Goal: Task Accomplishment & Management: Manage account settings

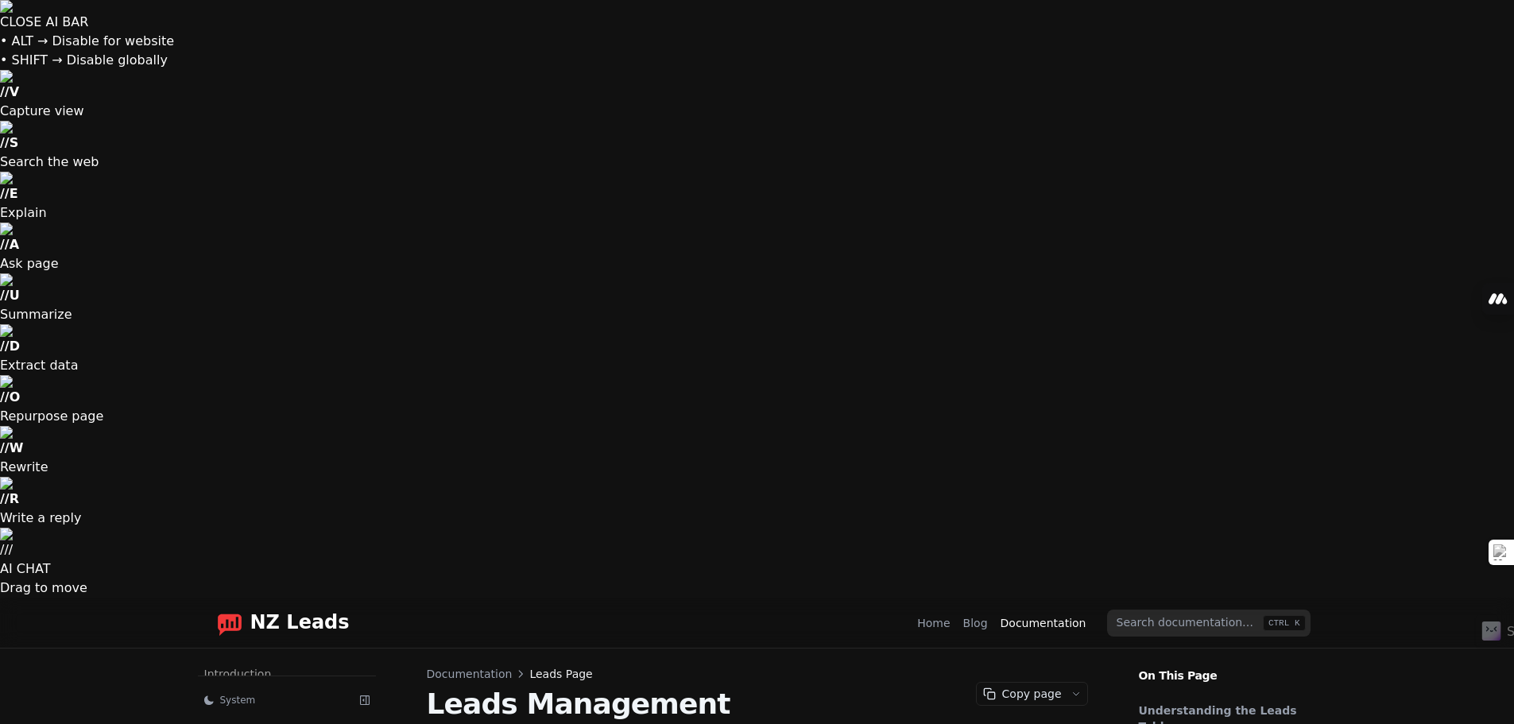
scroll to position [72, 0]
drag, startPoint x: 0, startPoint y: 0, endPoint x: 232, endPoint y: 21, distance: 233.0
click at [232, 610] on img "Home page" at bounding box center [229, 622] width 25 height 25
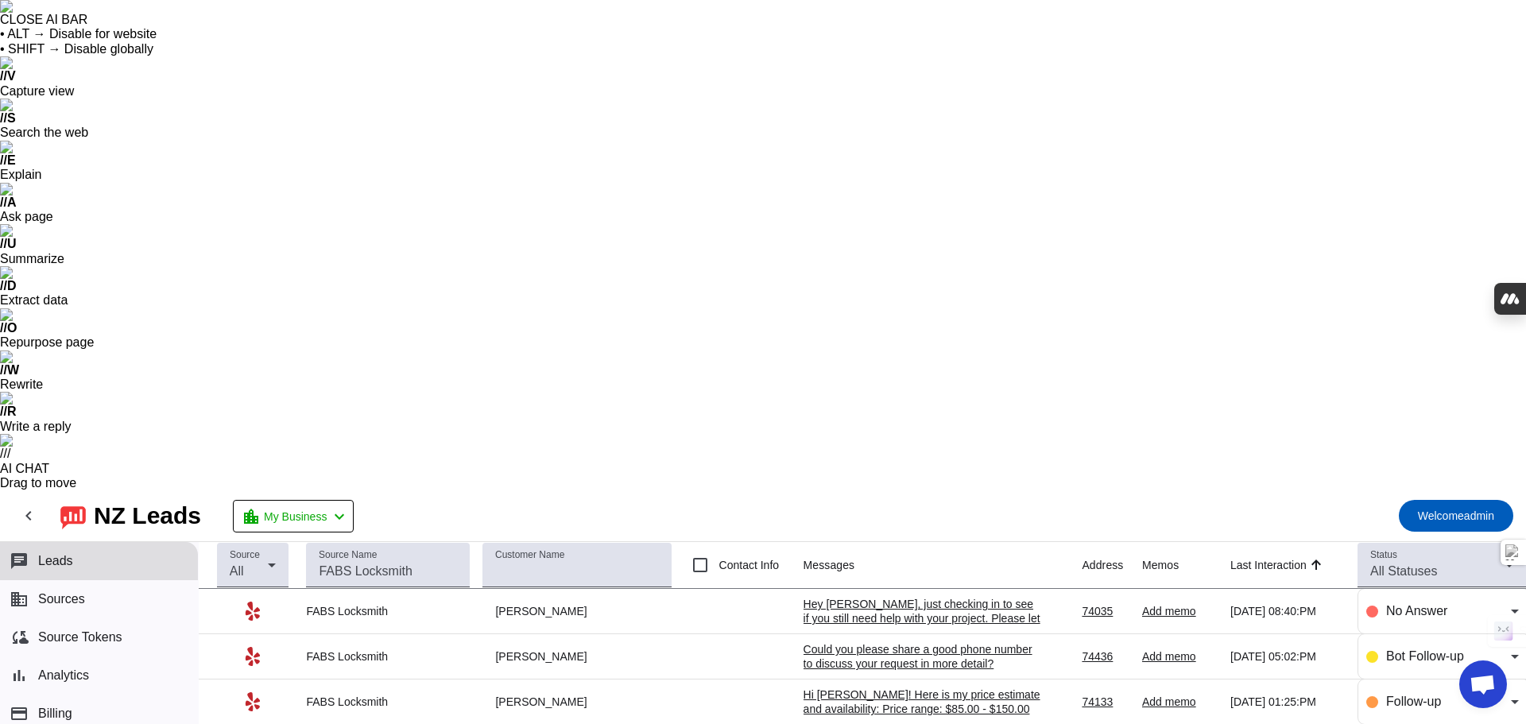
click at [850, 597] on div "Hey Nathaniel, just checking in to see if you still need help with your project…" at bounding box center [923, 625] width 238 height 57
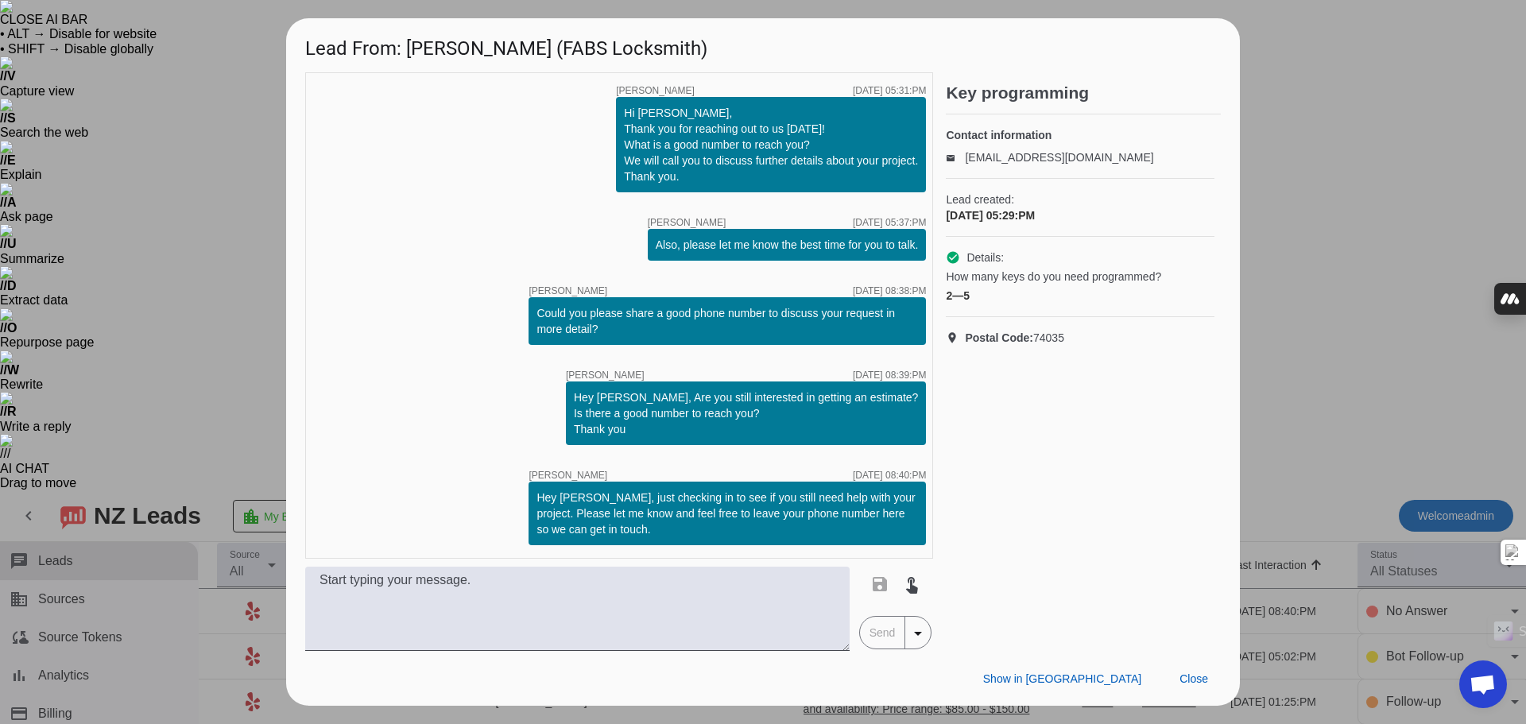
click at [1292, 254] on div at bounding box center [763, 362] width 1526 height 724
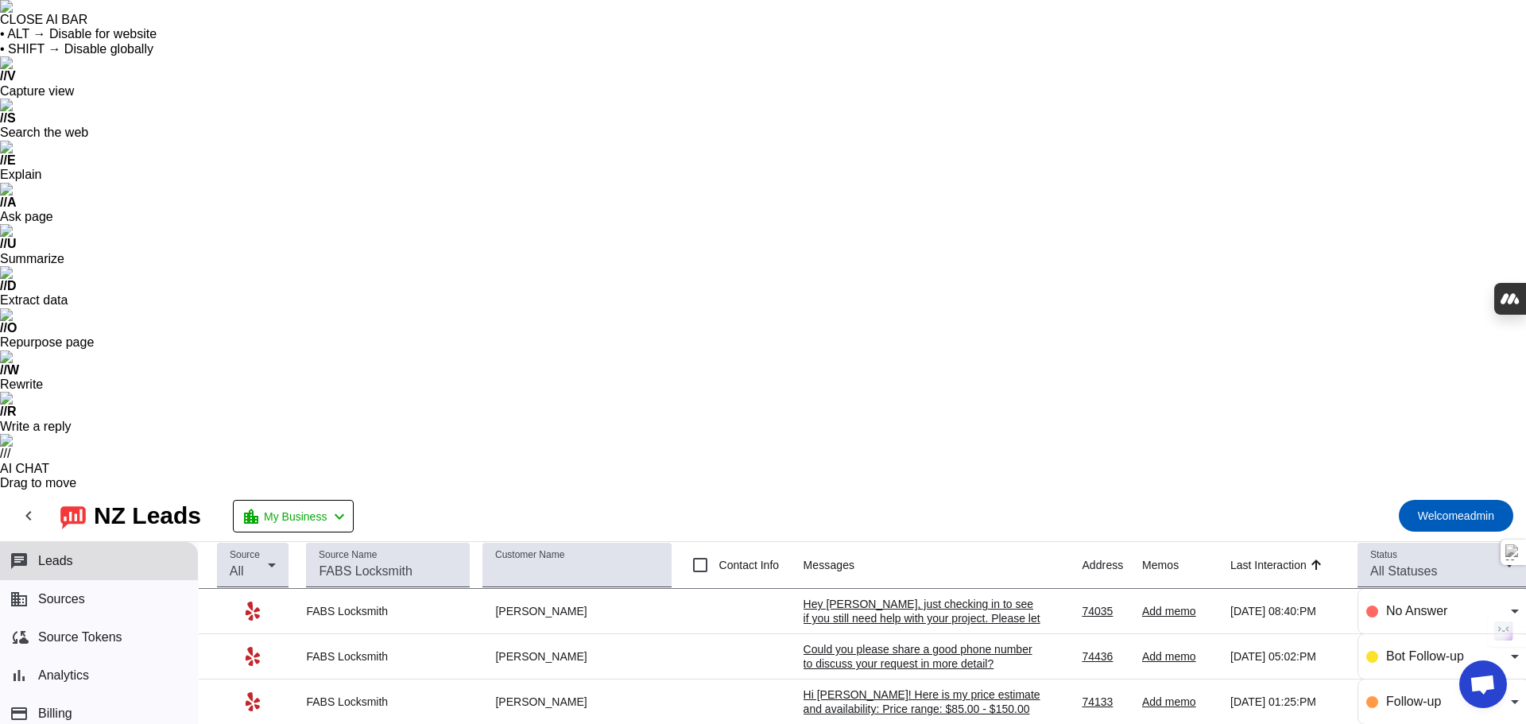
click at [928, 642] on div "Could you please share a good phone number to discuss your request in more deta…" at bounding box center [923, 656] width 238 height 29
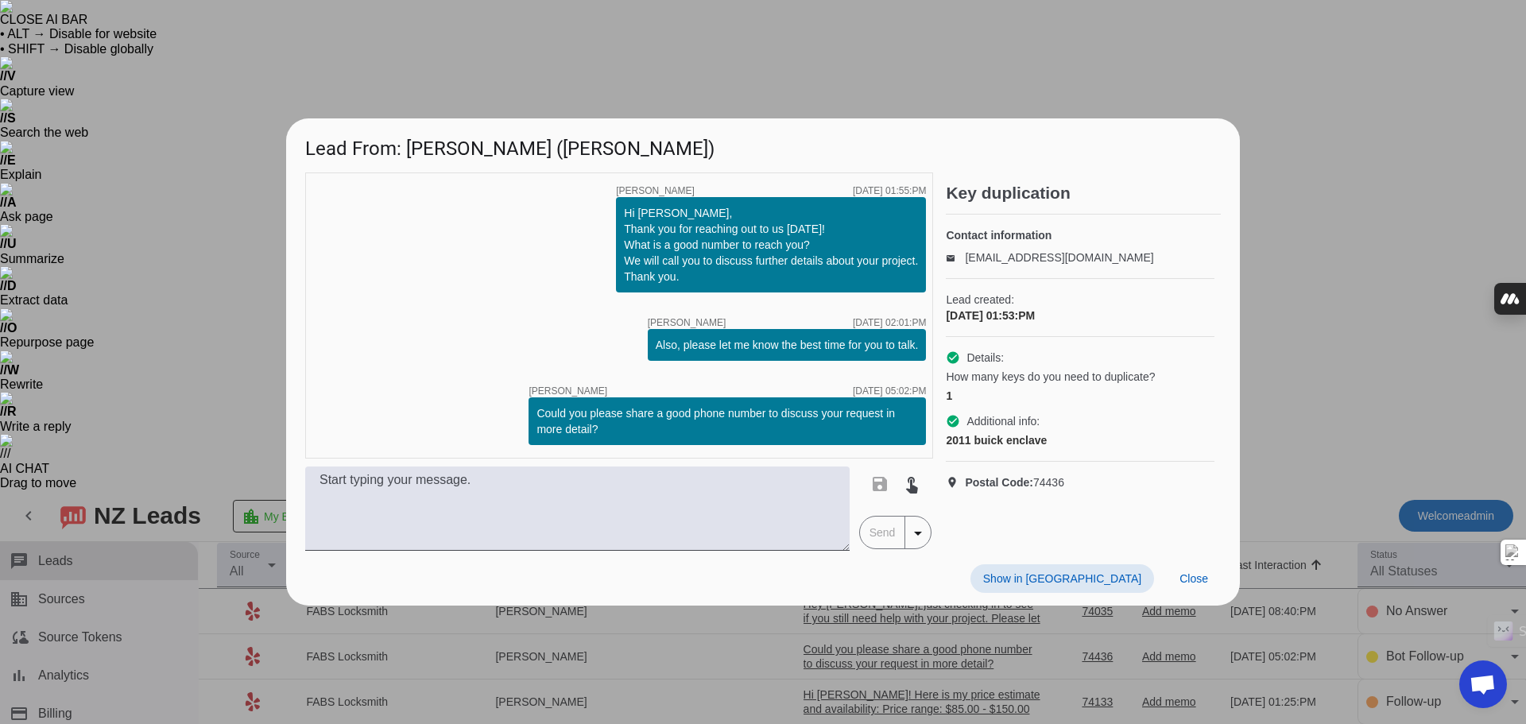
click at [1278, 216] on div at bounding box center [763, 362] width 1526 height 724
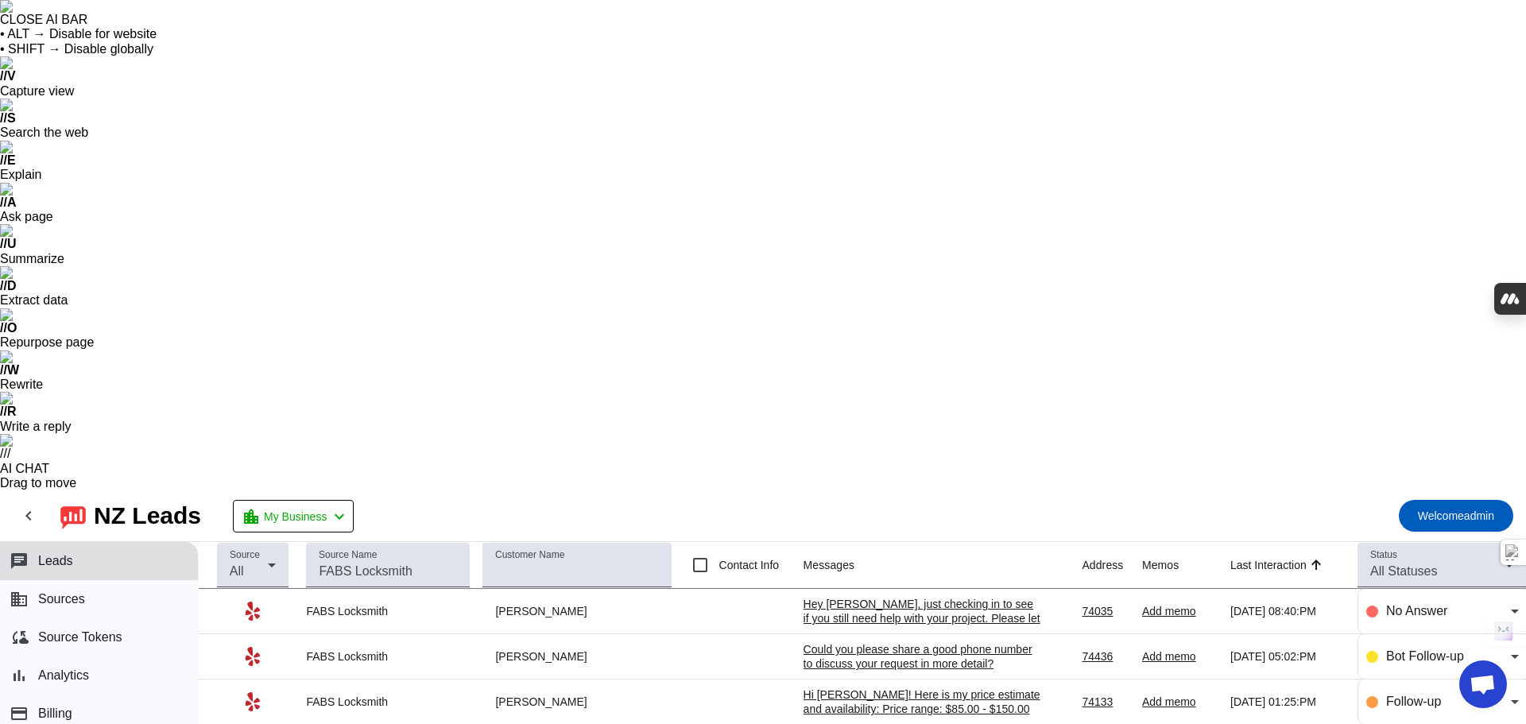
click at [945, 687] on div "Hi Thomas! Here is my price estimate and availability: Price range: $85.00 - $1…" at bounding box center [923, 715] width 238 height 57
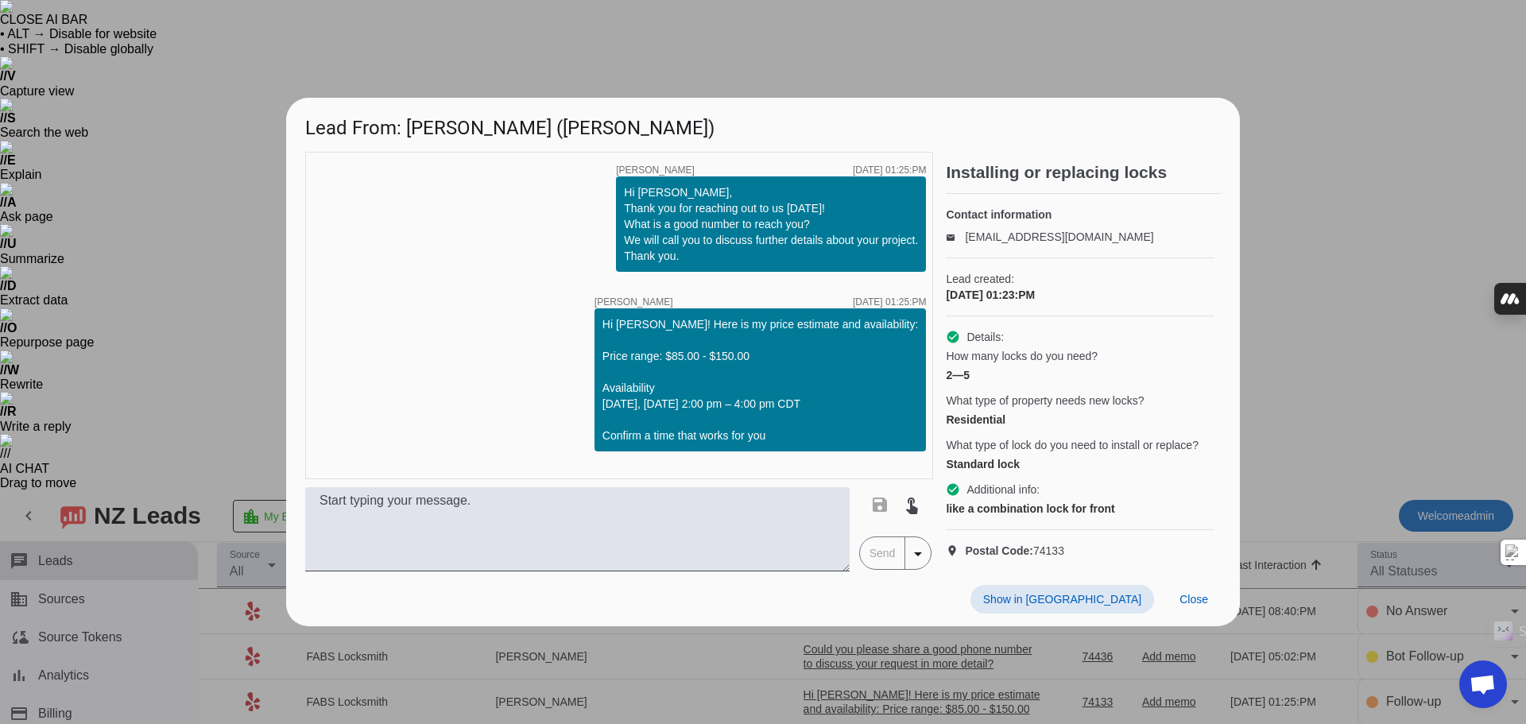
click at [1334, 229] on div at bounding box center [763, 362] width 1526 height 724
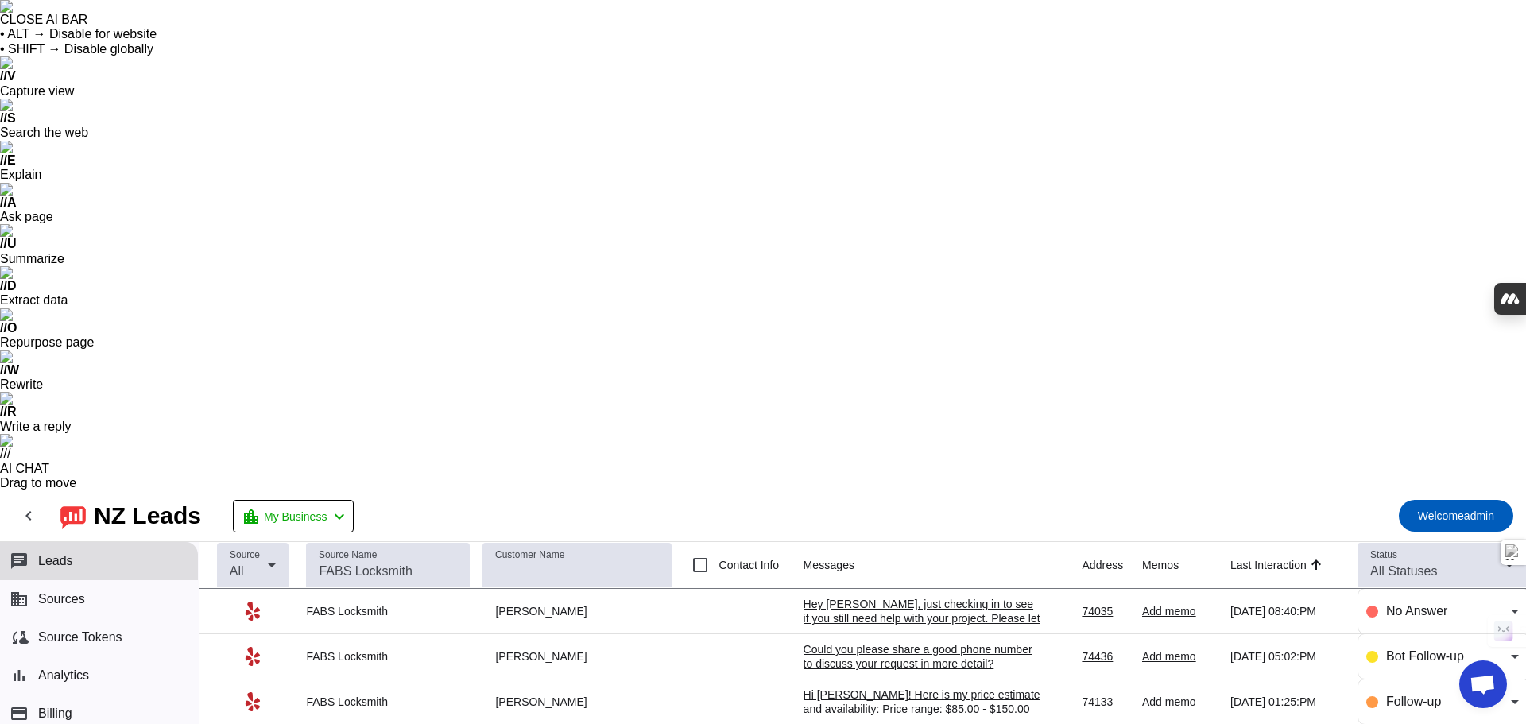
scroll to position [54, 0]
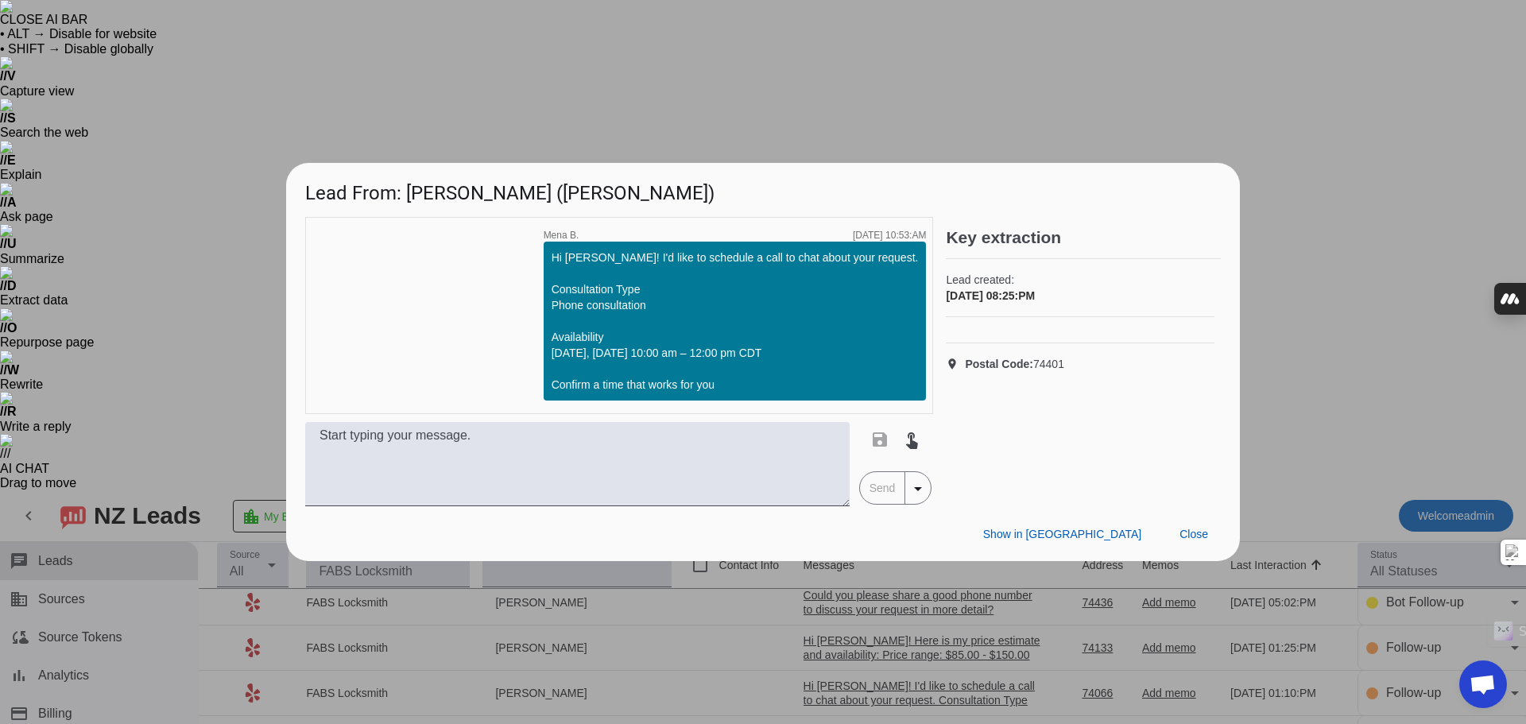
click at [809, 327] on div "Hi Jailan! I'd like to schedule a call to chat about your request. Consultation…" at bounding box center [735, 321] width 367 height 143
click at [652, 624] on div at bounding box center [763, 362] width 1526 height 724
